Goal: Transaction & Acquisition: Subscribe to service/newsletter

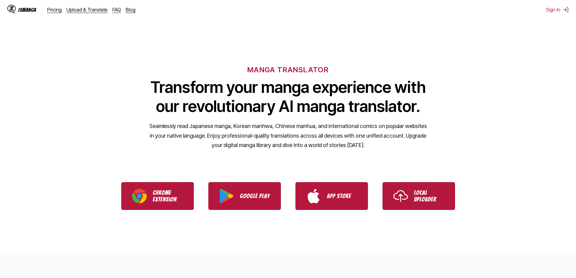
click at [175, 199] on p "Chrome Extension" at bounding box center [168, 195] width 30 height 13
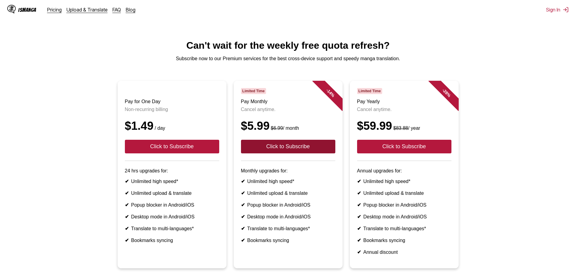
click at [253, 148] on button "Click to Subscribe" at bounding box center [288, 147] width 94 height 14
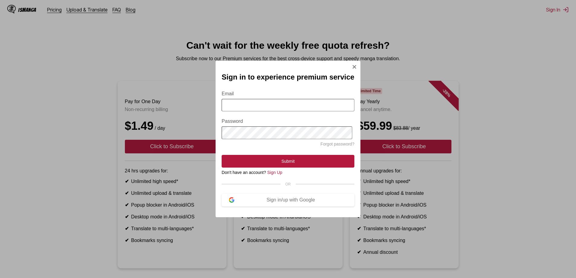
drag, startPoint x: 347, startPoint y: 63, endPoint x: 344, endPoint y: 63, distance: 4.0
click at [345, 63] on div "Sign in to experience premium service Email Password Forgot password? Submit Do…" at bounding box center [288, 139] width 145 height 156
click at [348, 64] on div "Sign in to experience premium service Email Password Forgot password? Submit Do…" at bounding box center [288, 139] width 145 height 156
click at [349, 65] on div "Sign in to experience premium service Email Password Forgot password? Submit Do…" at bounding box center [288, 139] width 145 height 156
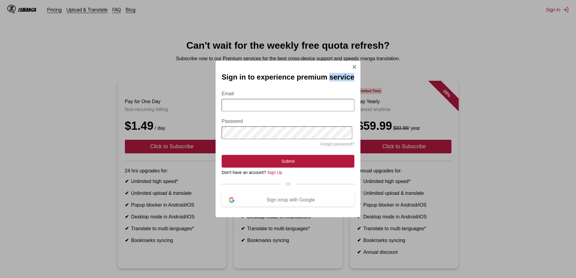
click at [352, 65] on img "Sign In Modal" at bounding box center [354, 66] width 5 height 5
